Goal: Task Accomplishment & Management: Manage account settings

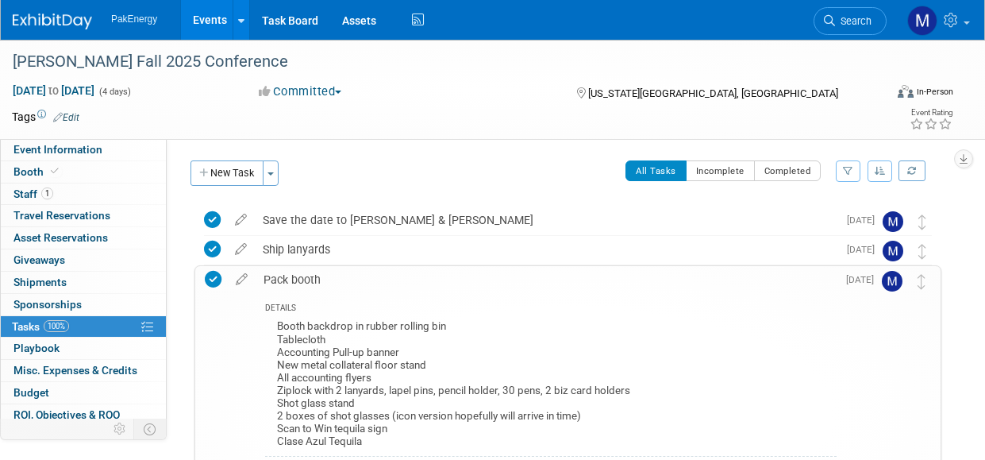
click at [221, 373] on td at bounding box center [216, 413] width 23 height 294
click at [84, 63] on div "COPAS Fall 2025 Conference" at bounding box center [440, 62] width 866 height 29
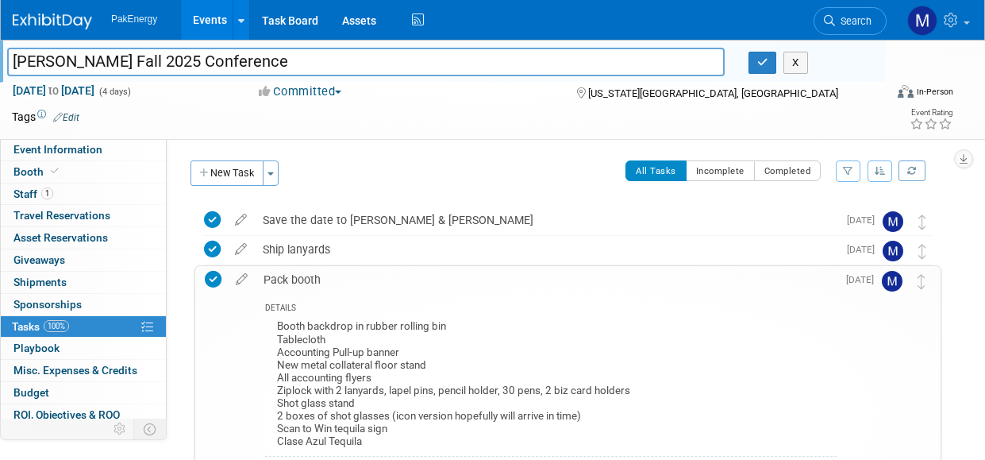
click at [204, 109] on td at bounding box center [435, 117] width 713 height 16
click at [225, 27] on link "Events" at bounding box center [210, 20] width 58 height 40
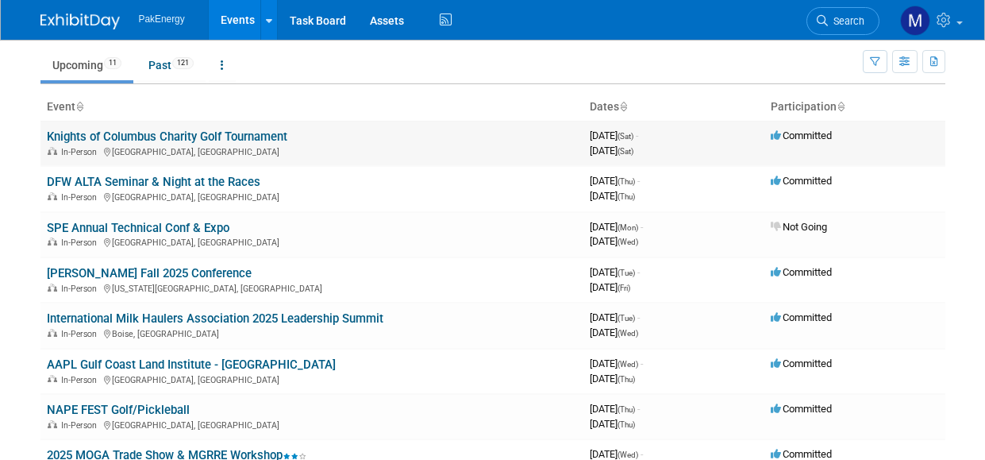
scroll to position [79, 0]
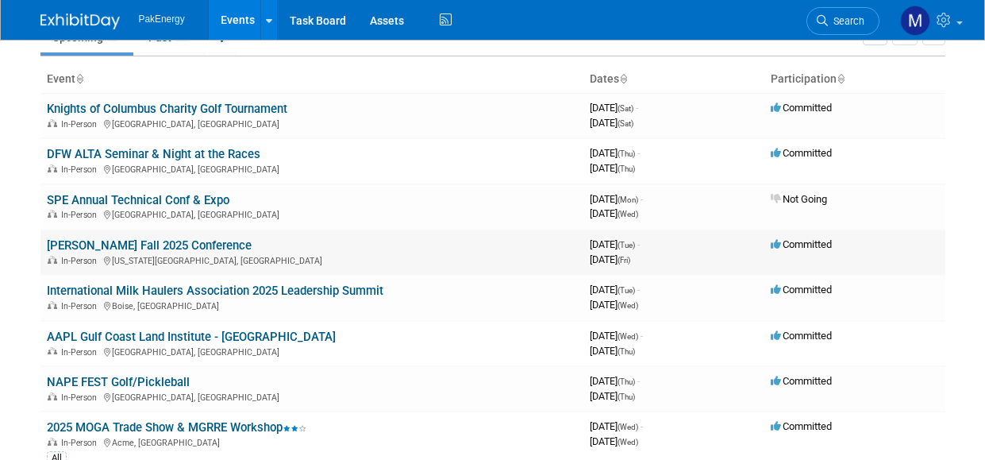
click at [175, 241] on link "[PERSON_NAME] Fall 2025 Conference" at bounding box center [149, 245] width 205 height 14
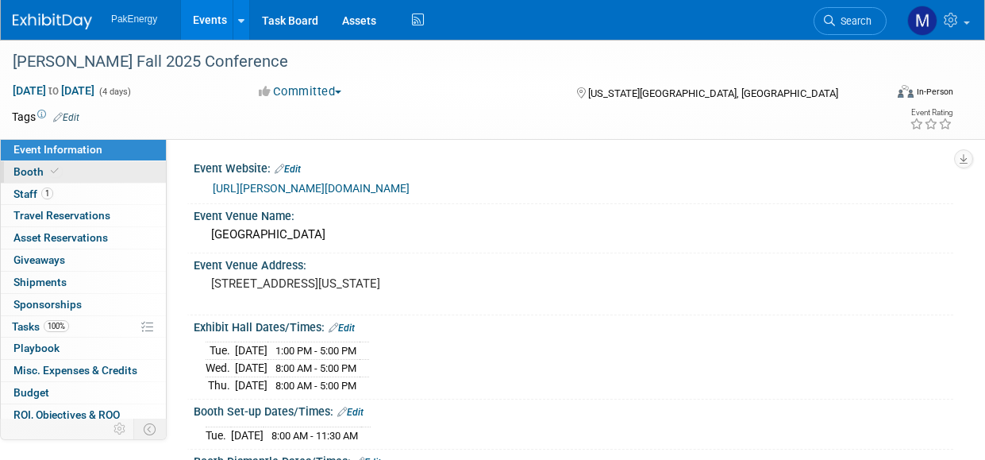
click at [86, 170] on link "Booth" at bounding box center [83, 171] width 165 height 21
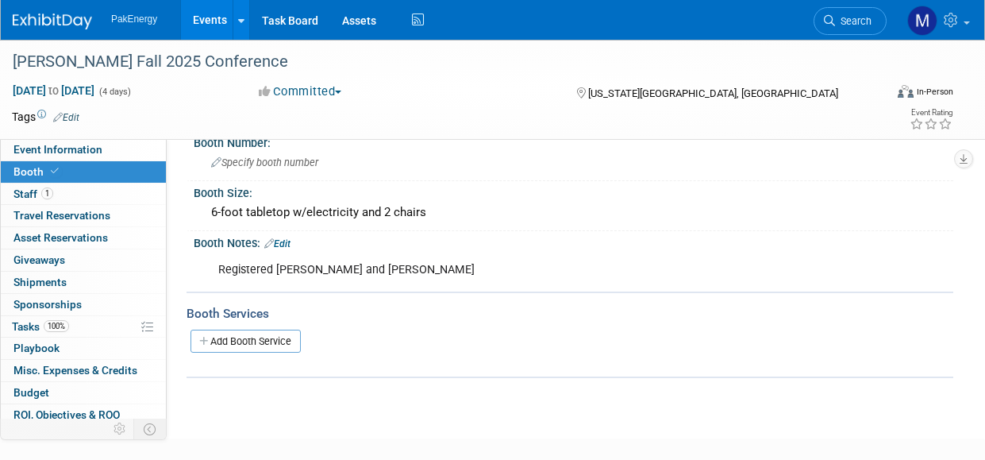
scroll to position [159, 0]
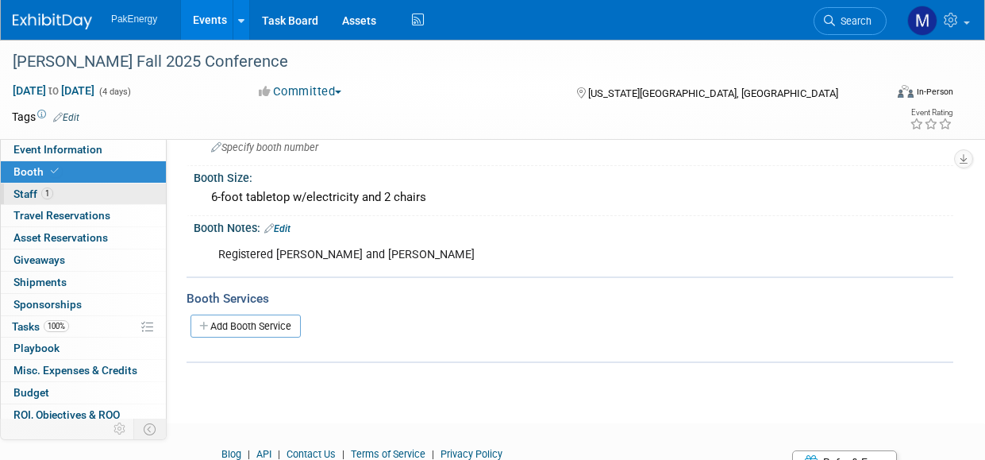
click at [94, 189] on link "1 Staff 1" at bounding box center [83, 193] width 165 height 21
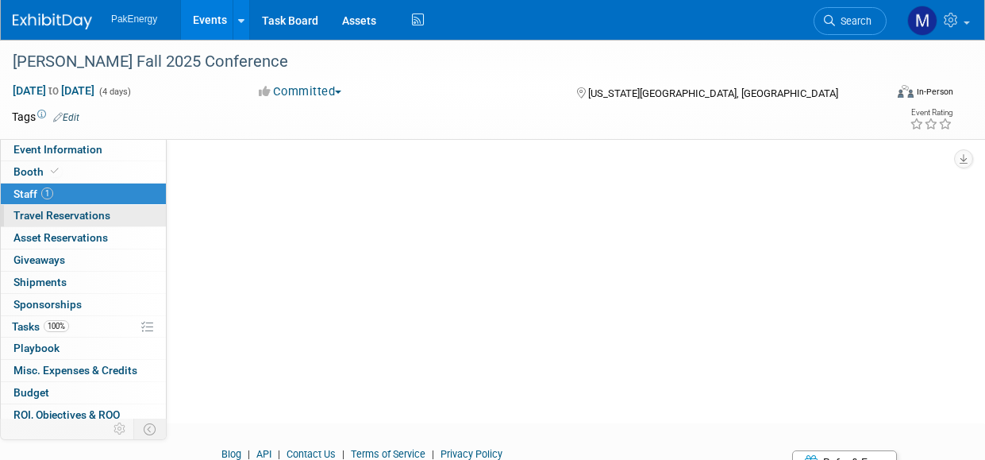
scroll to position [0, 0]
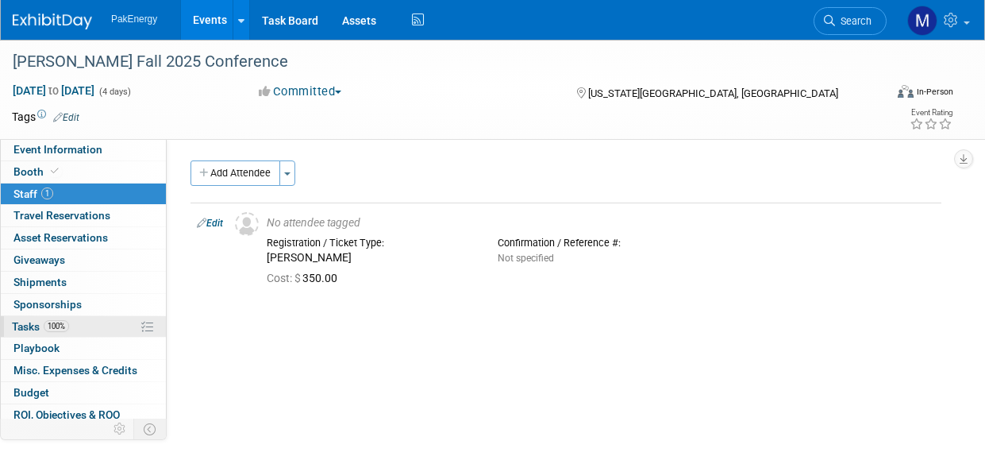
click at [106, 327] on link "100% Tasks 100%" at bounding box center [83, 326] width 165 height 21
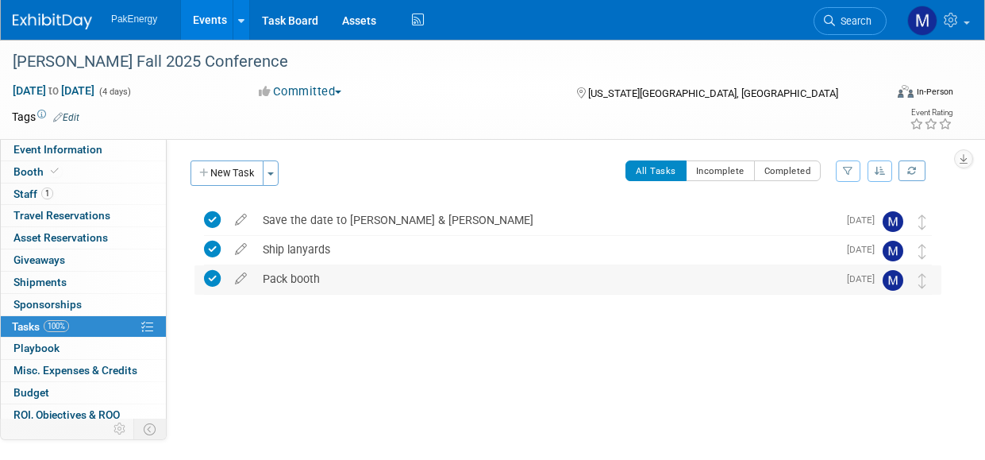
click at [340, 275] on div "Pack booth" at bounding box center [546, 278] width 583 height 27
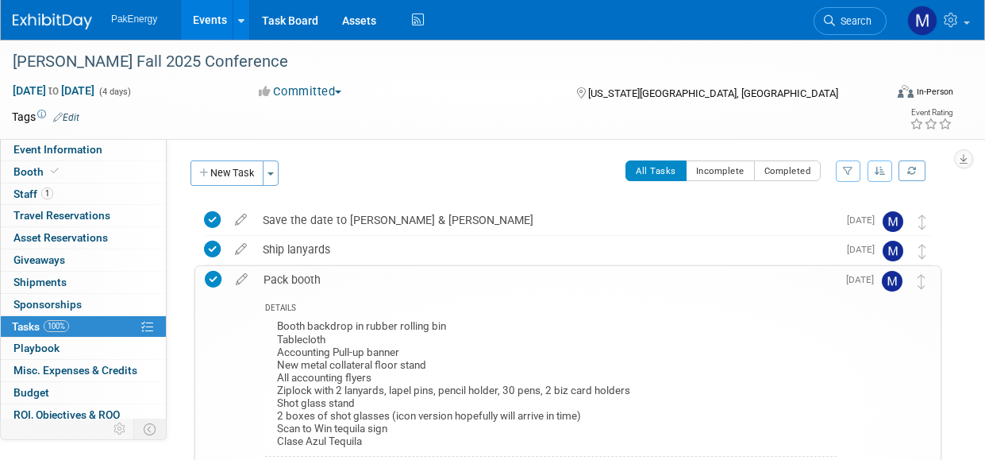
scroll to position [79, 0]
